Goal: Check status: Check status

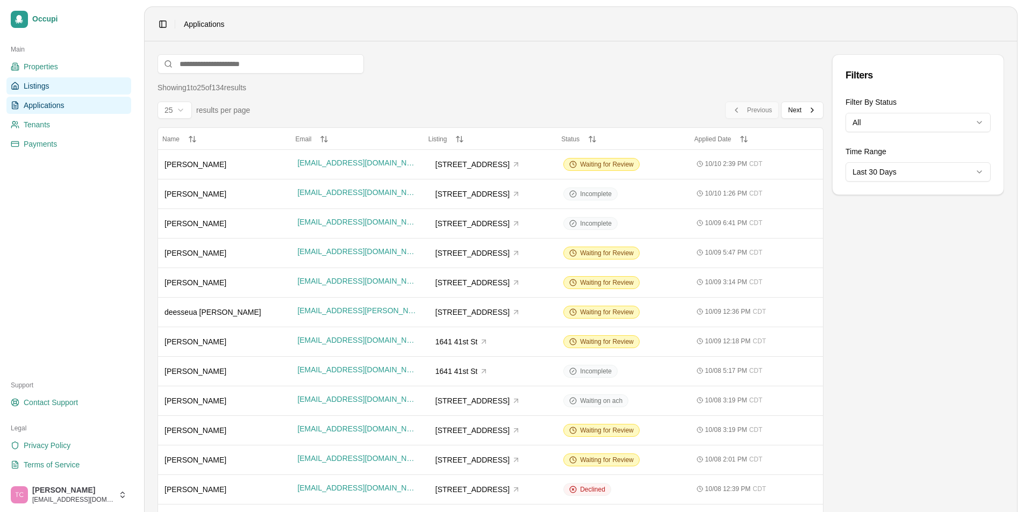
click at [38, 85] on span "Listings" at bounding box center [36, 86] width 25 height 11
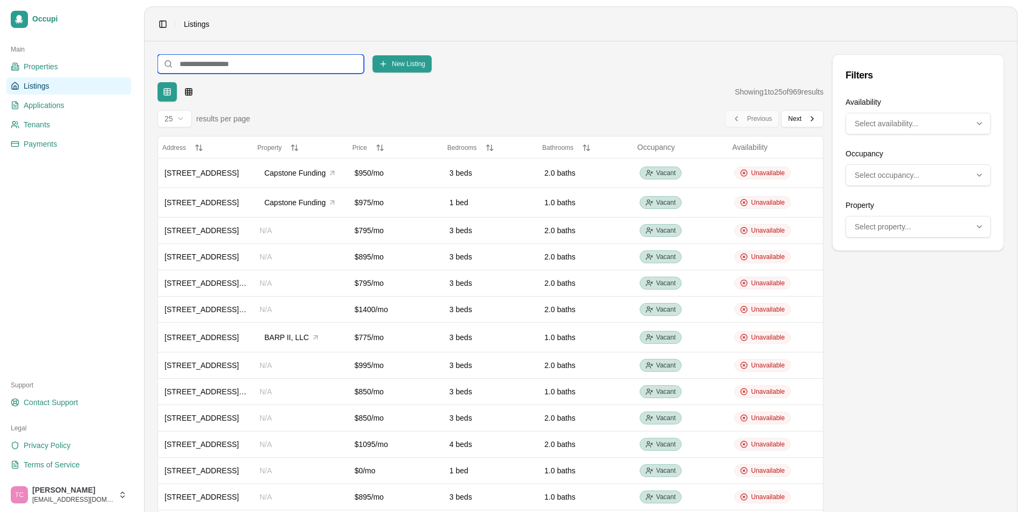
click at [187, 65] on input at bounding box center [261, 63] width 206 height 19
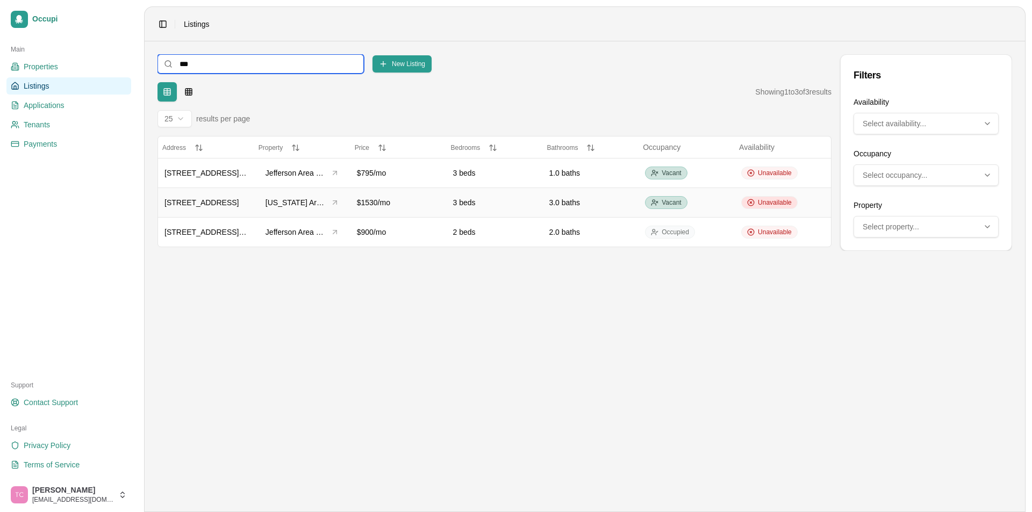
type input "***"
click at [779, 198] on span "Unavailable" at bounding box center [775, 202] width 34 height 9
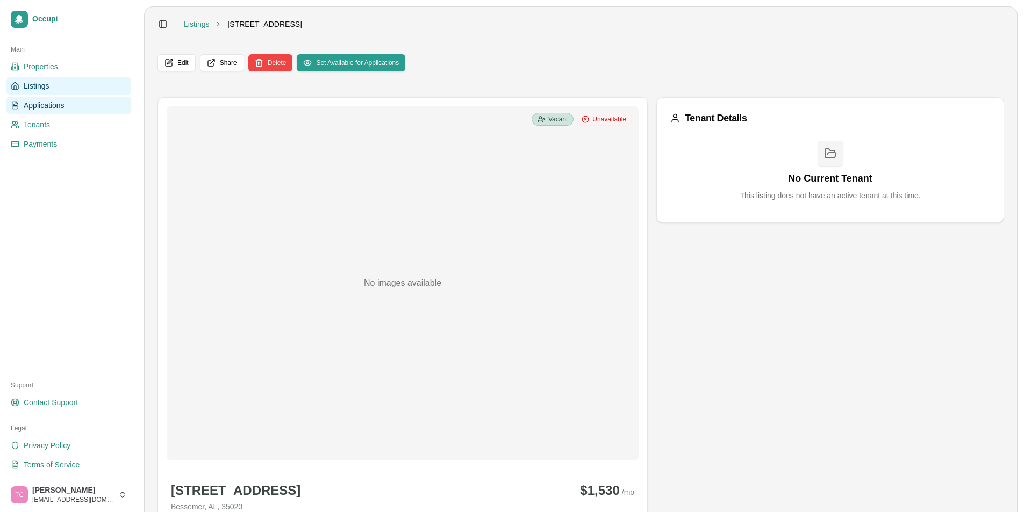
click at [41, 106] on span "Applications" at bounding box center [44, 105] width 41 height 11
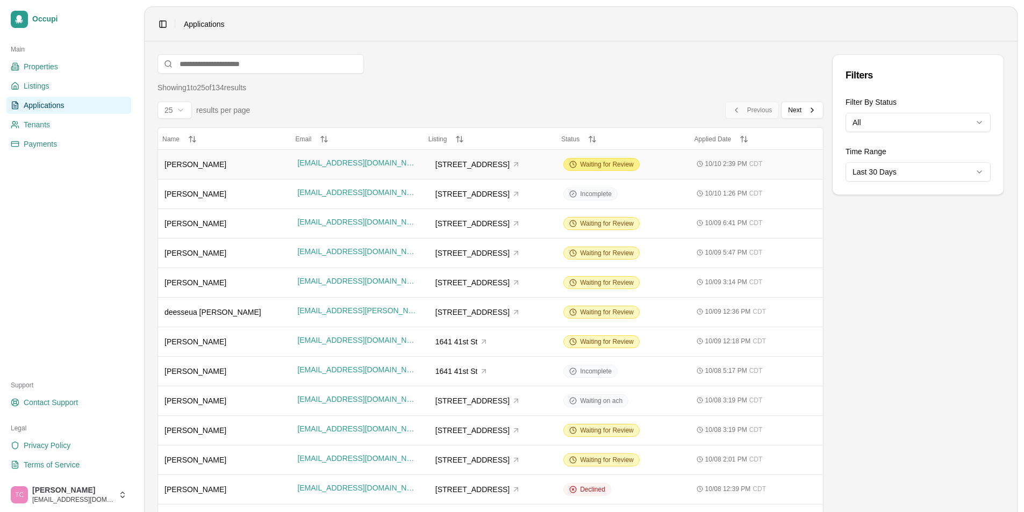
click at [606, 162] on span "Waiting for Review" at bounding box center [607, 164] width 54 height 9
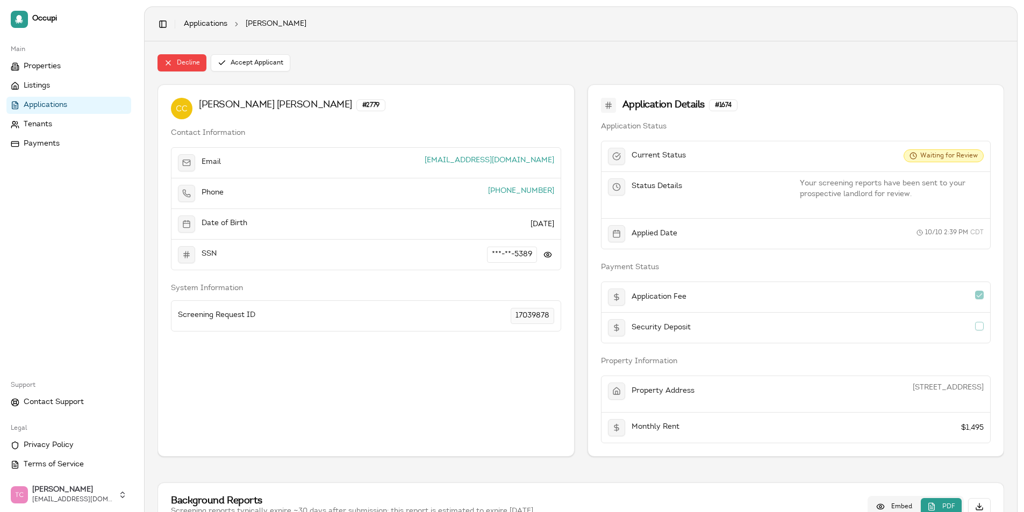
click at [42, 107] on span "Applications" at bounding box center [46, 105] width 44 height 11
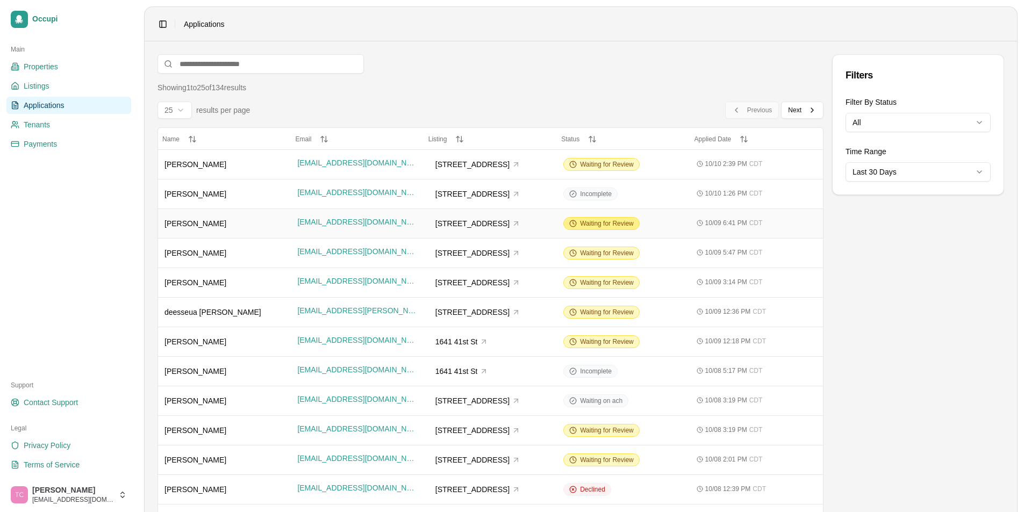
click at [600, 221] on span "Waiting for Review" at bounding box center [607, 223] width 54 height 9
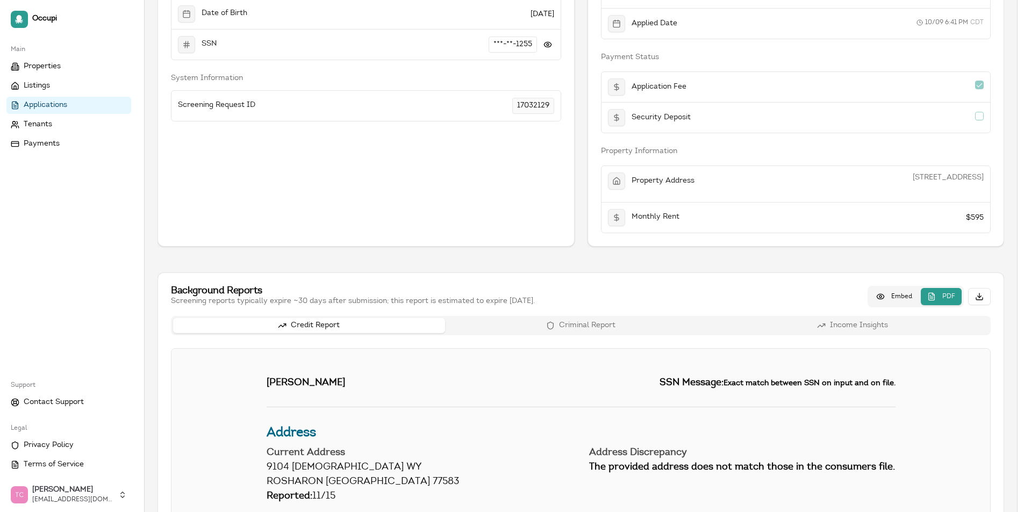
scroll to position [215, 0]
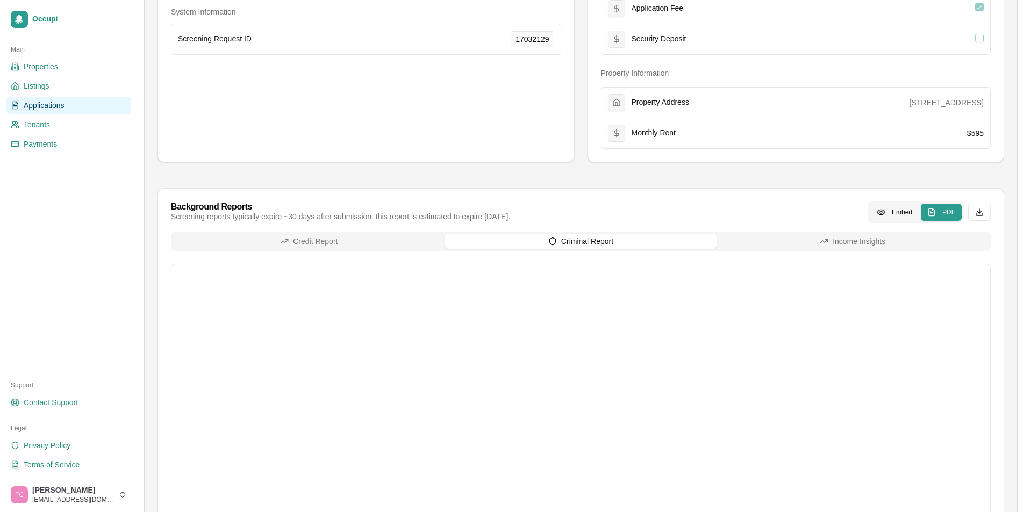
scroll to position [396, 0]
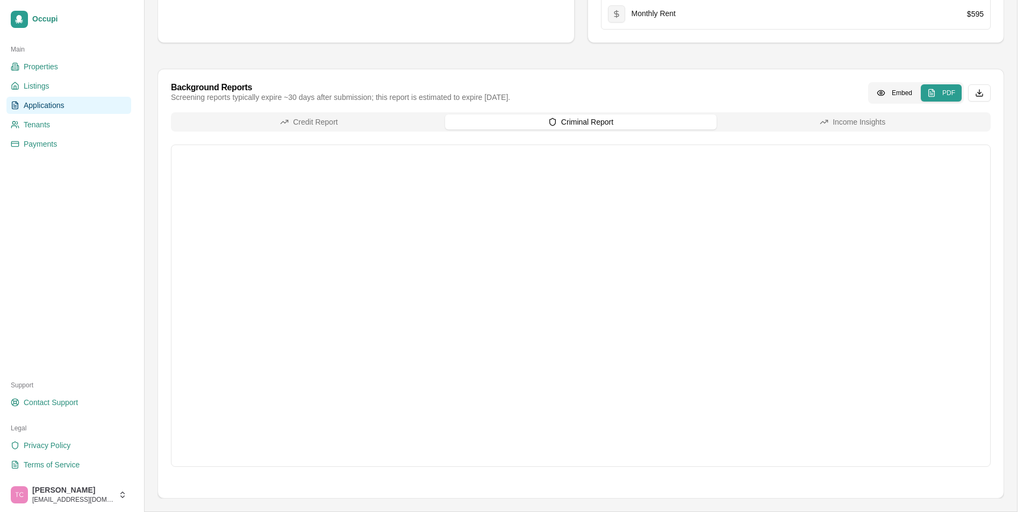
click at [292, 123] on button "Credit Report" at bounding box center [309, 121] width 272 height 15
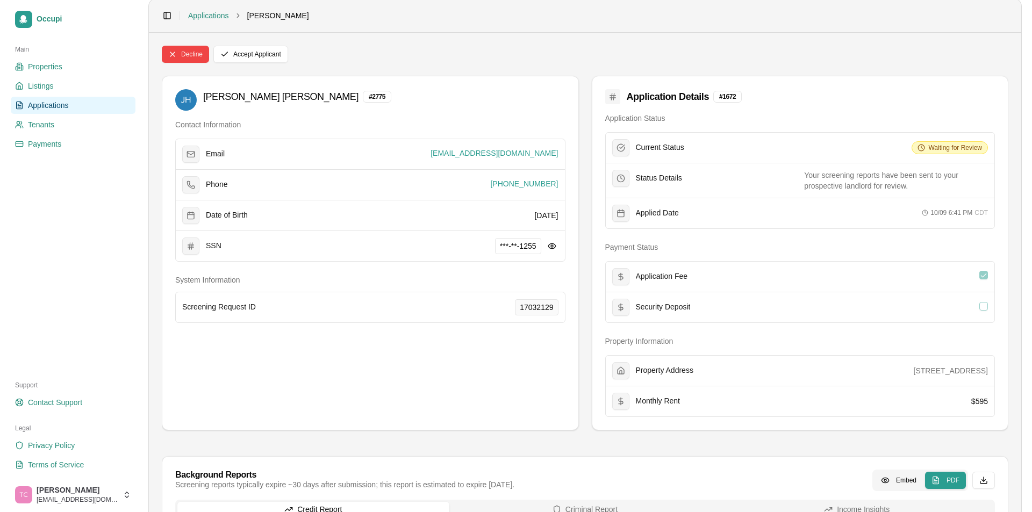
scroll to position [0, 0]
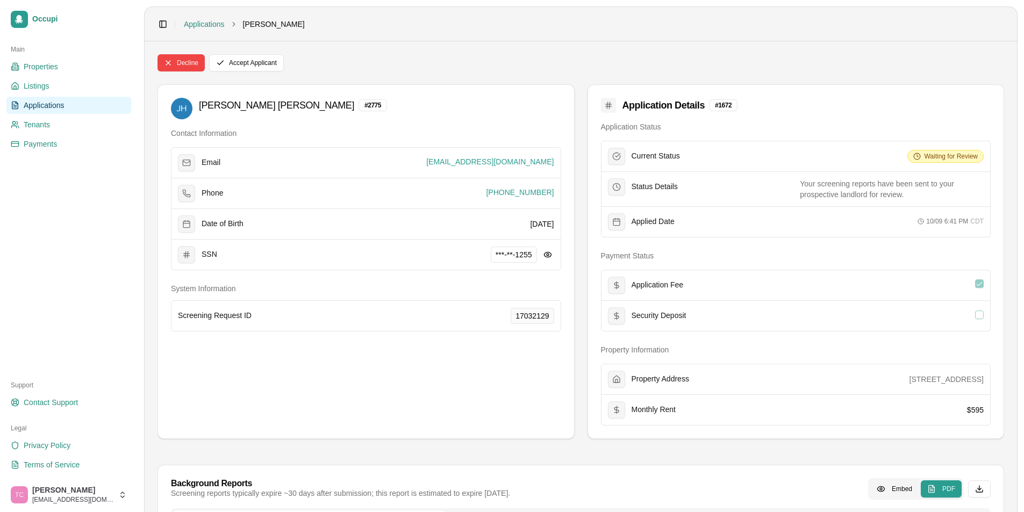
click at [54, 105] on span "Applications" at bounding box center [44, 105] width 41 height 11
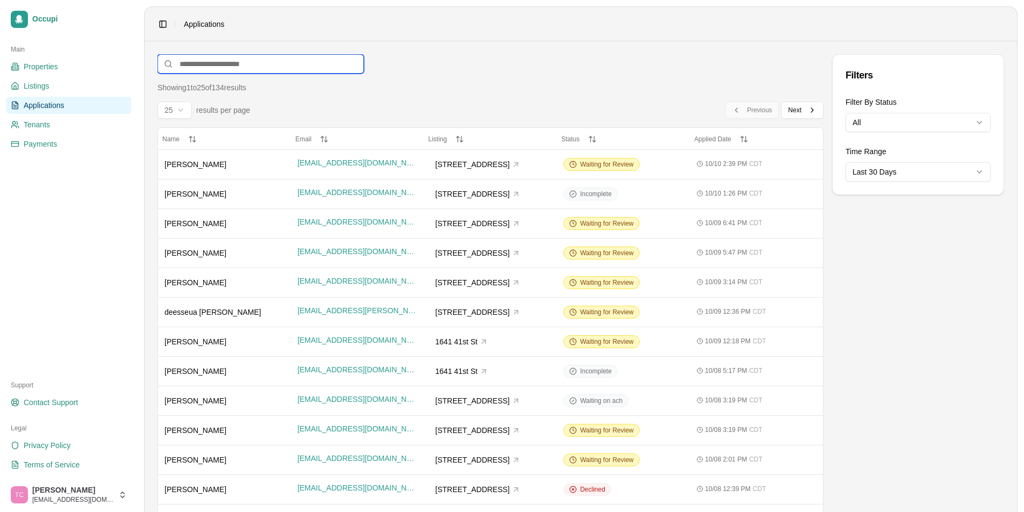
click at [190, 66] on input at bounding box center [261, 63] width 206 height 19
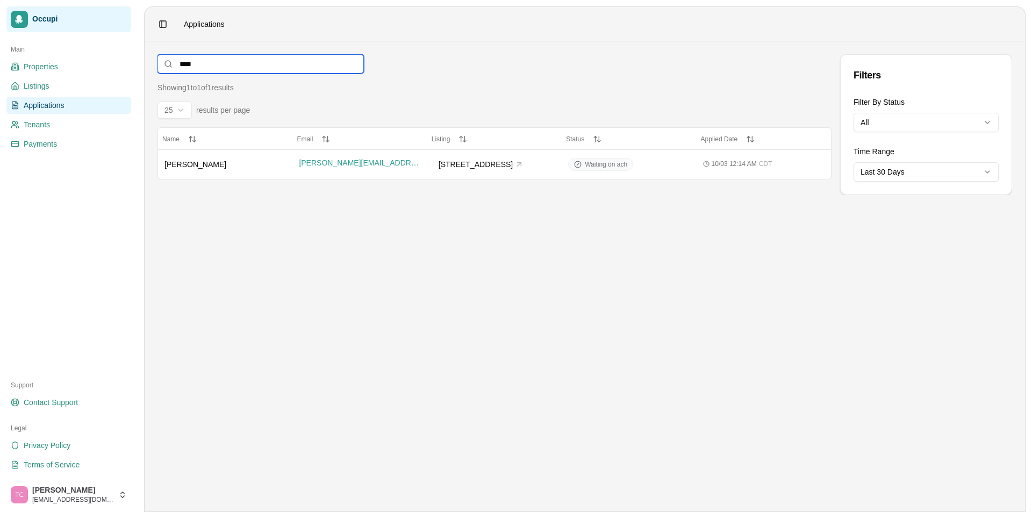
type input "****"
